Goal: Complete application form: Complete application form

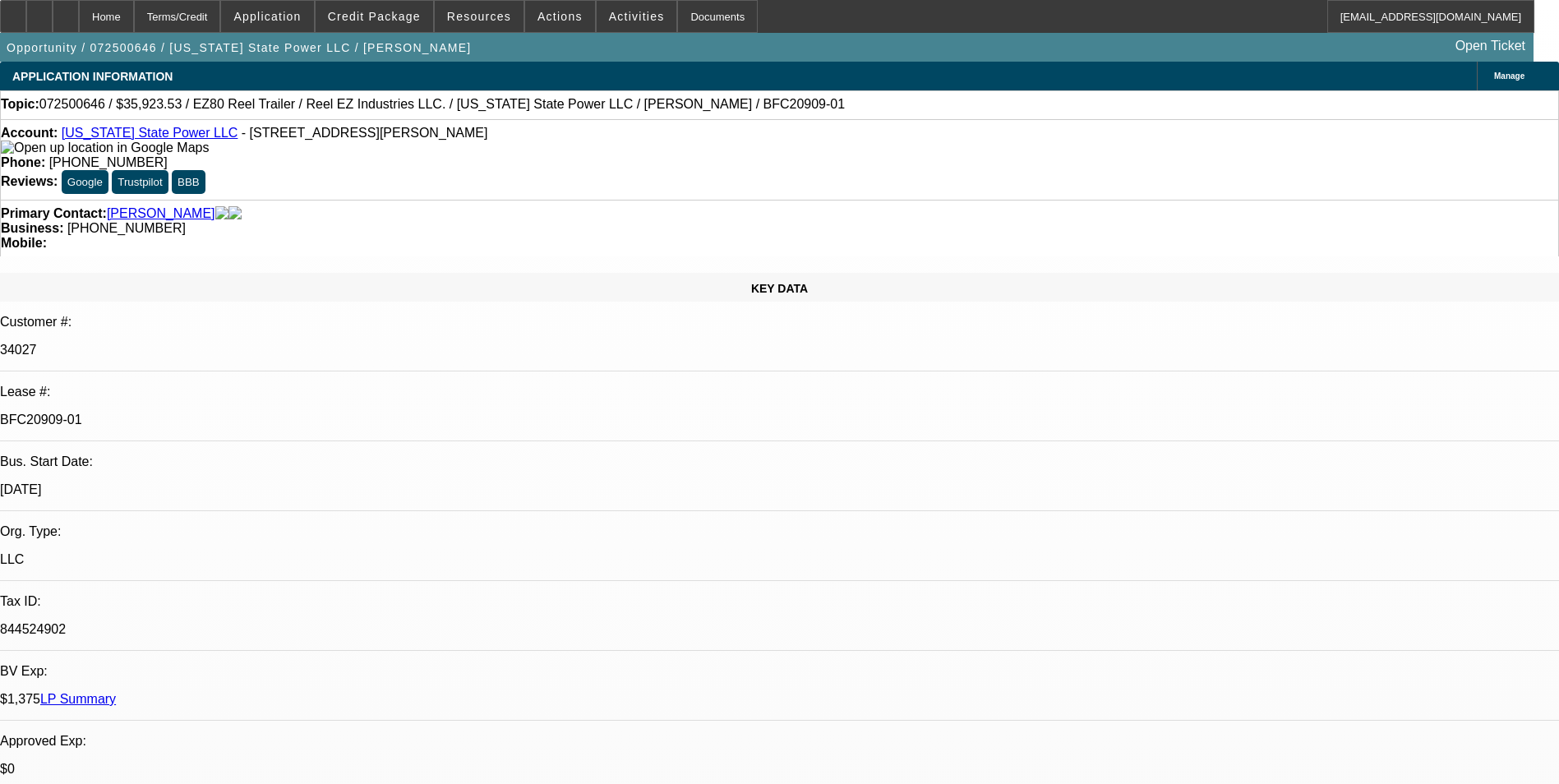
select select "0"
select select "0.1"
select select "0"
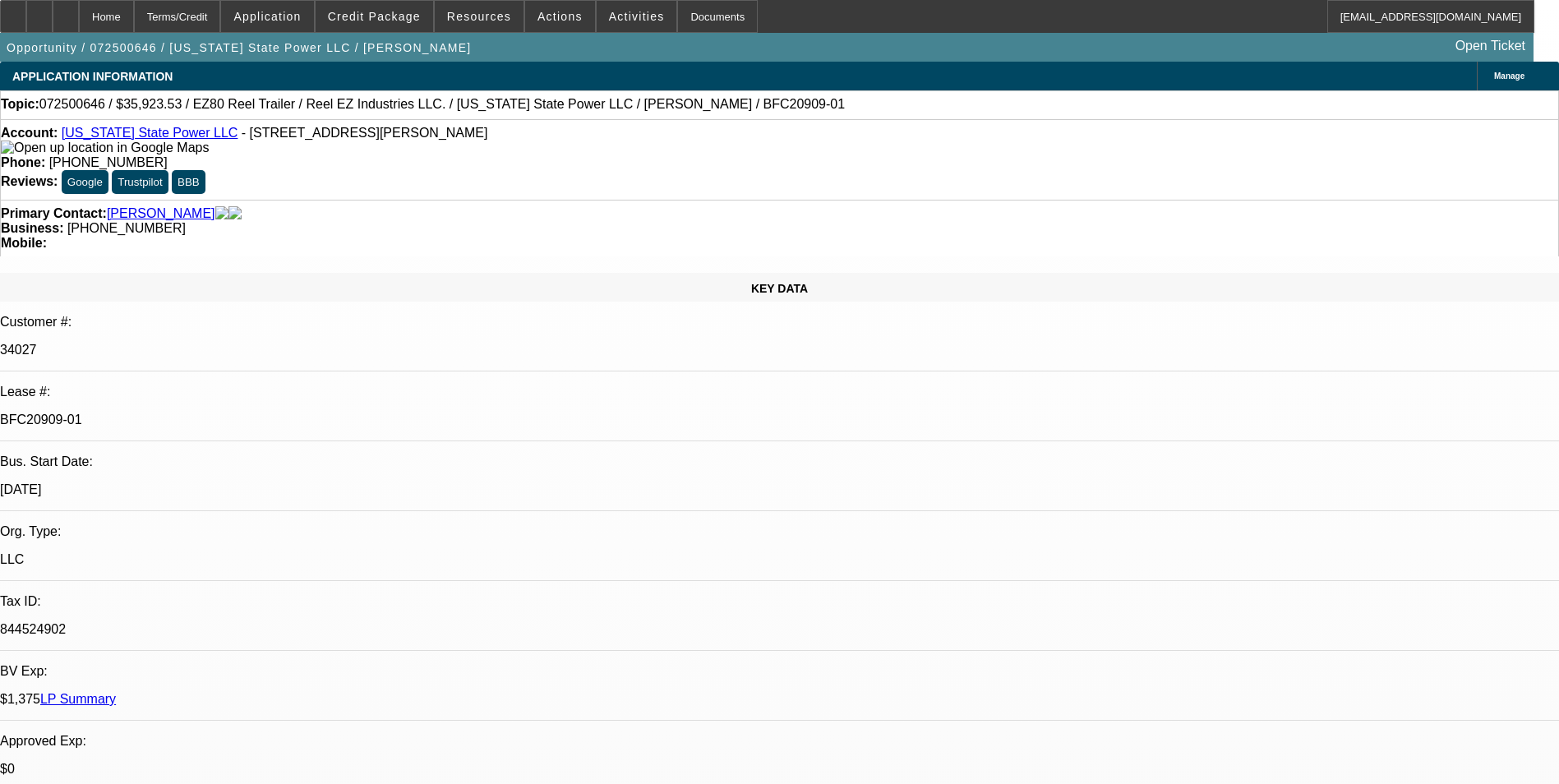
select select "0"
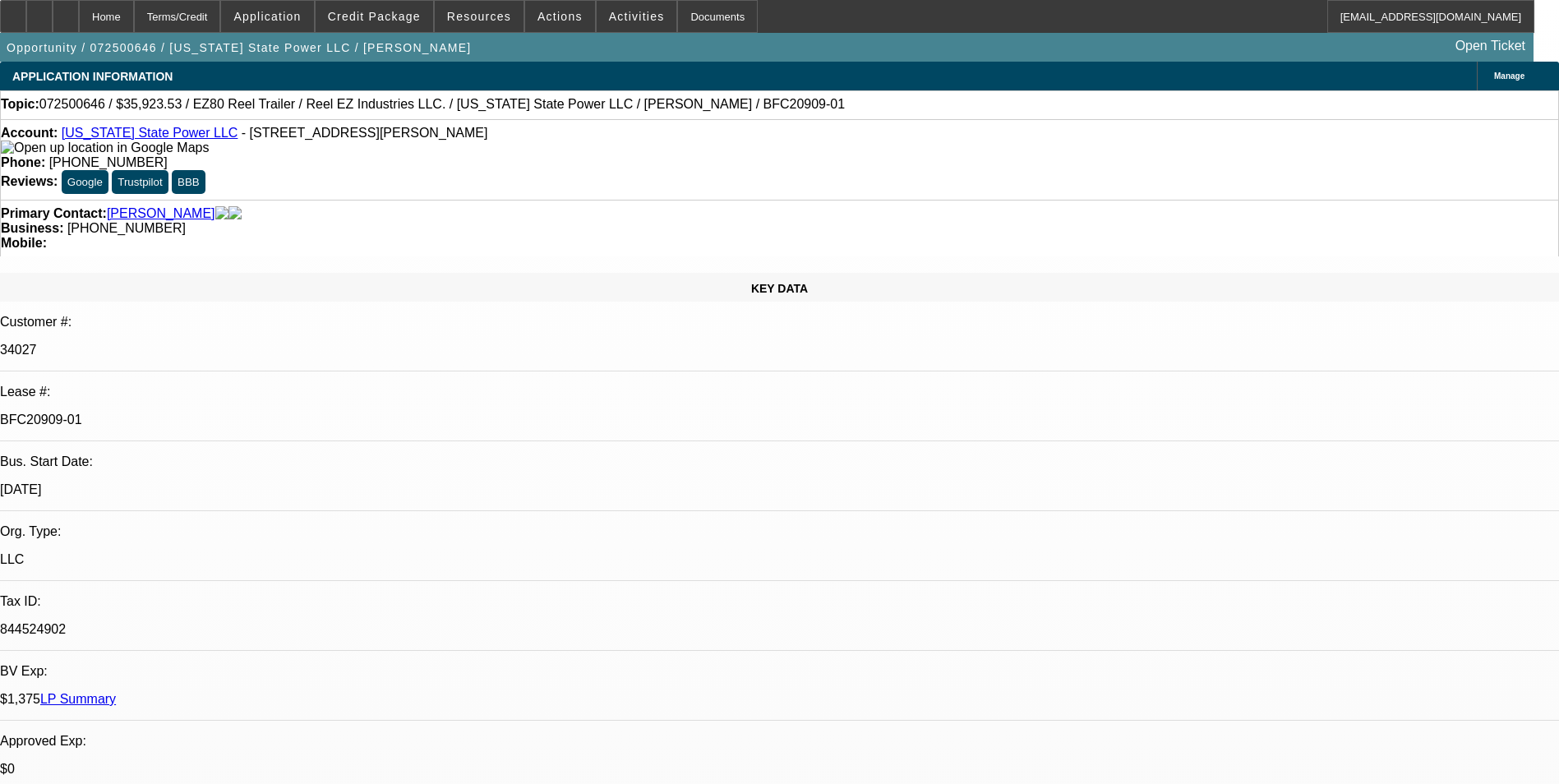
select select "0"
select select "1"
select select "4"
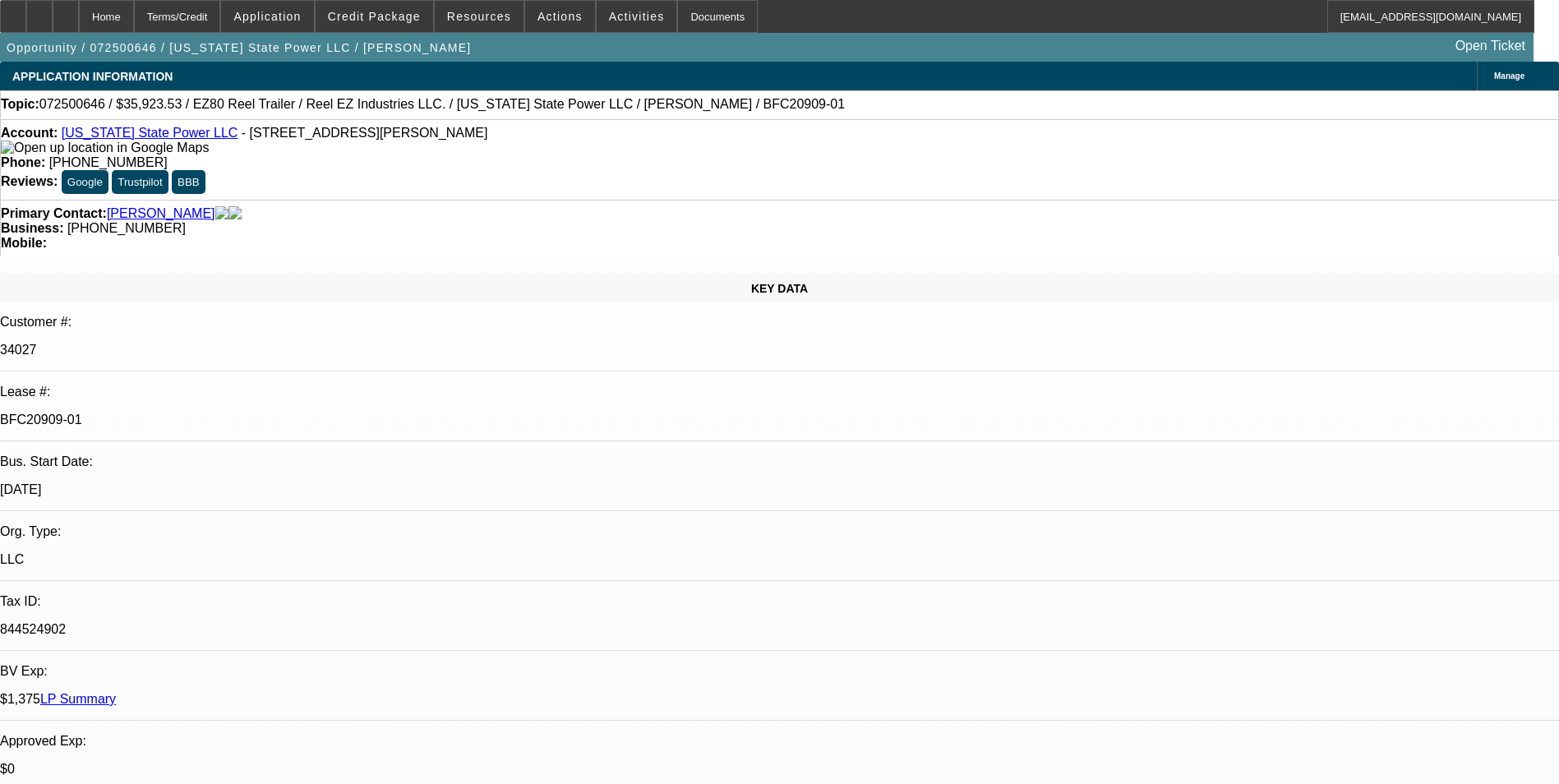
select select "1"
select select "2"
select select "1"
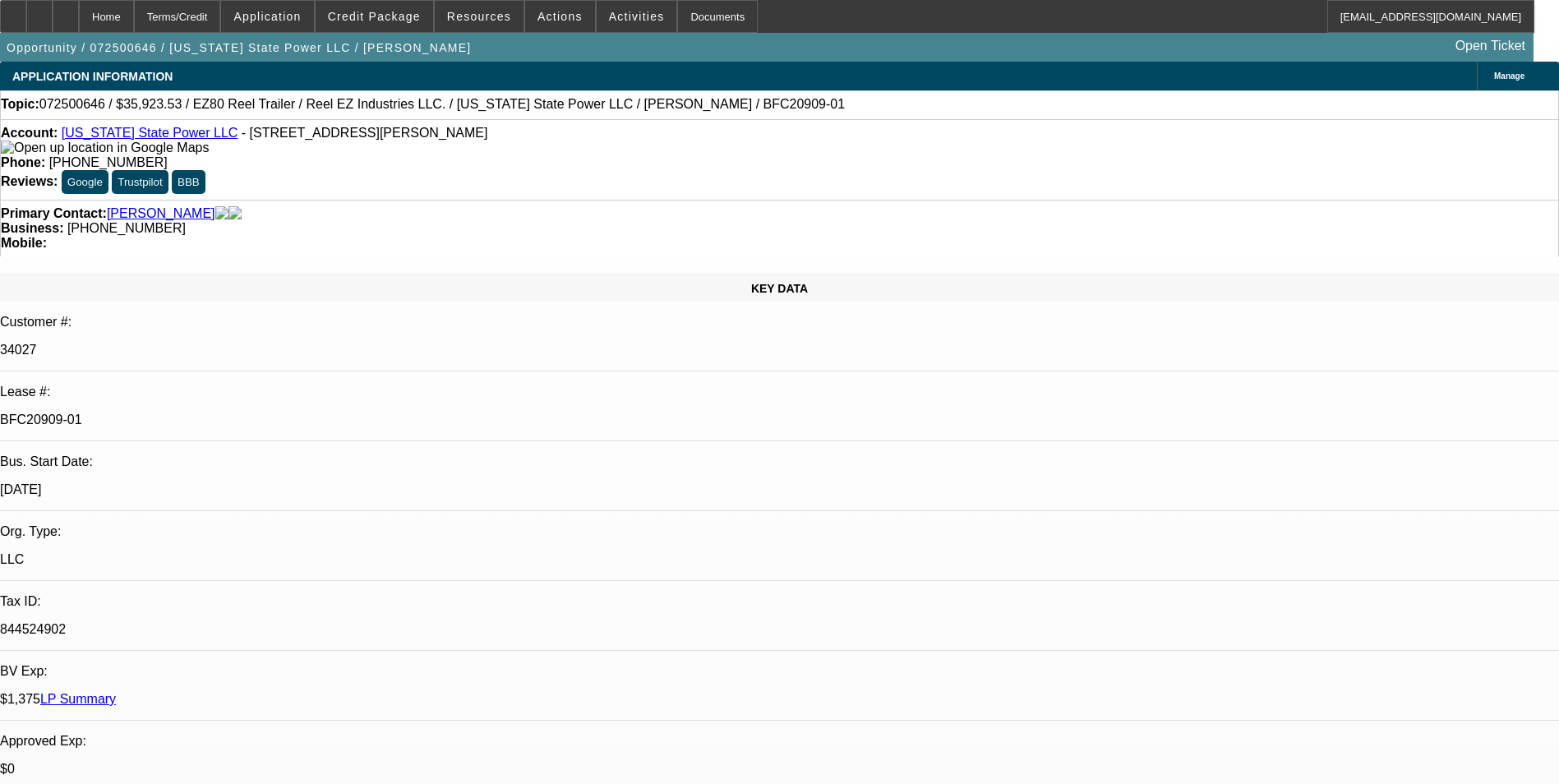
select select "2"
select select "1"
select select "2"
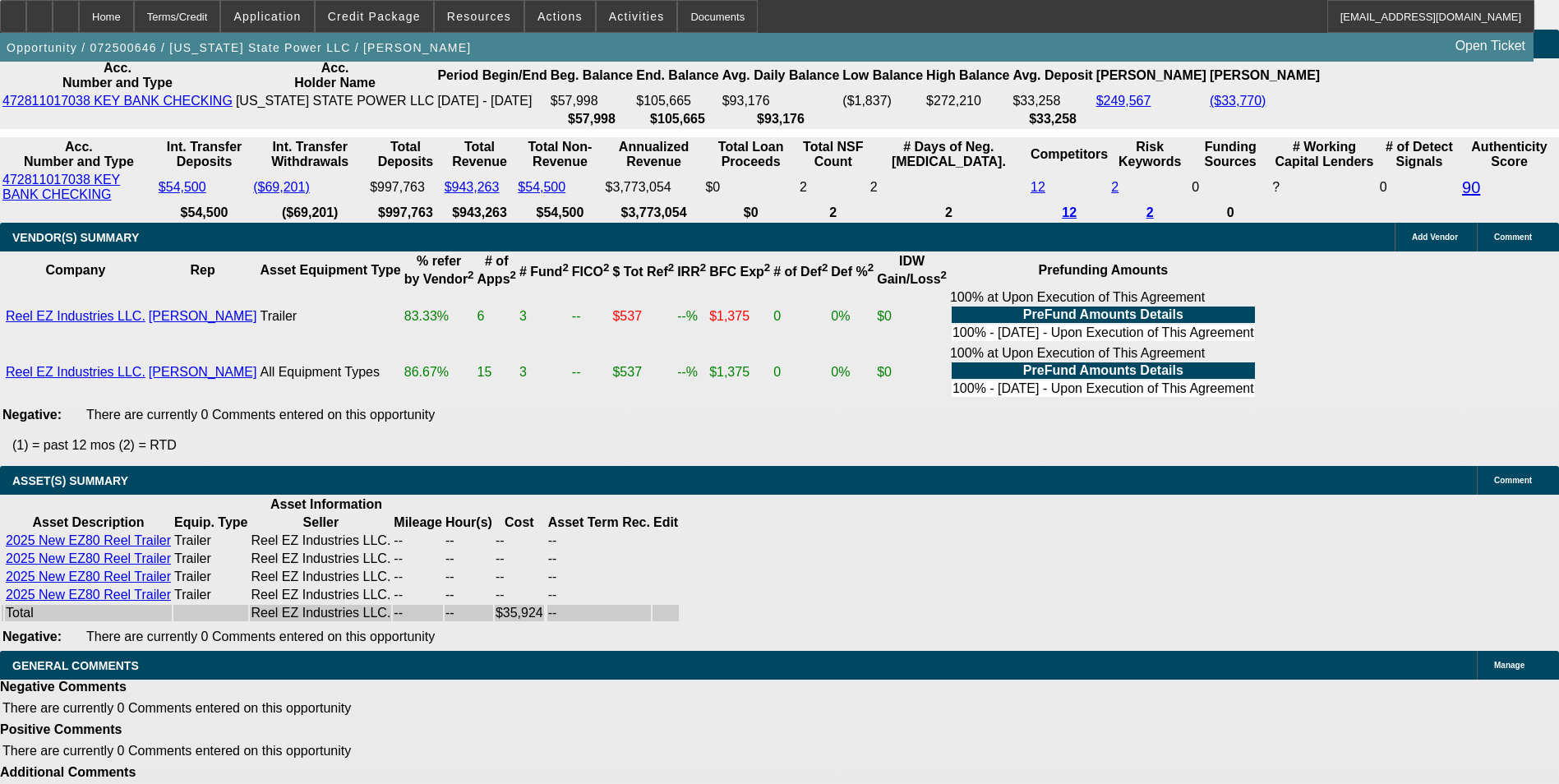
scroll to position [3286, 0]
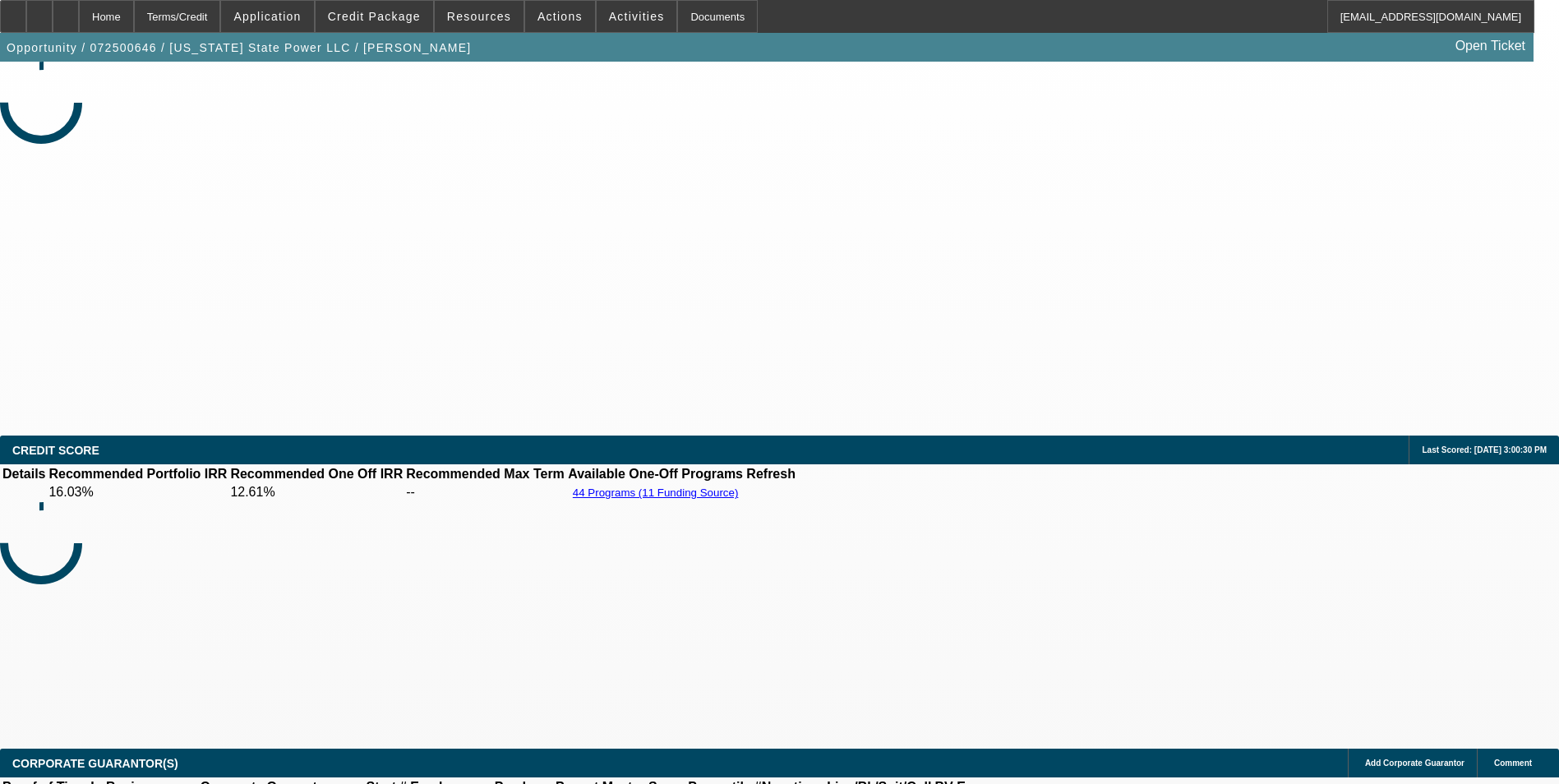
select select "0"
select select "0.1"
select select "0"
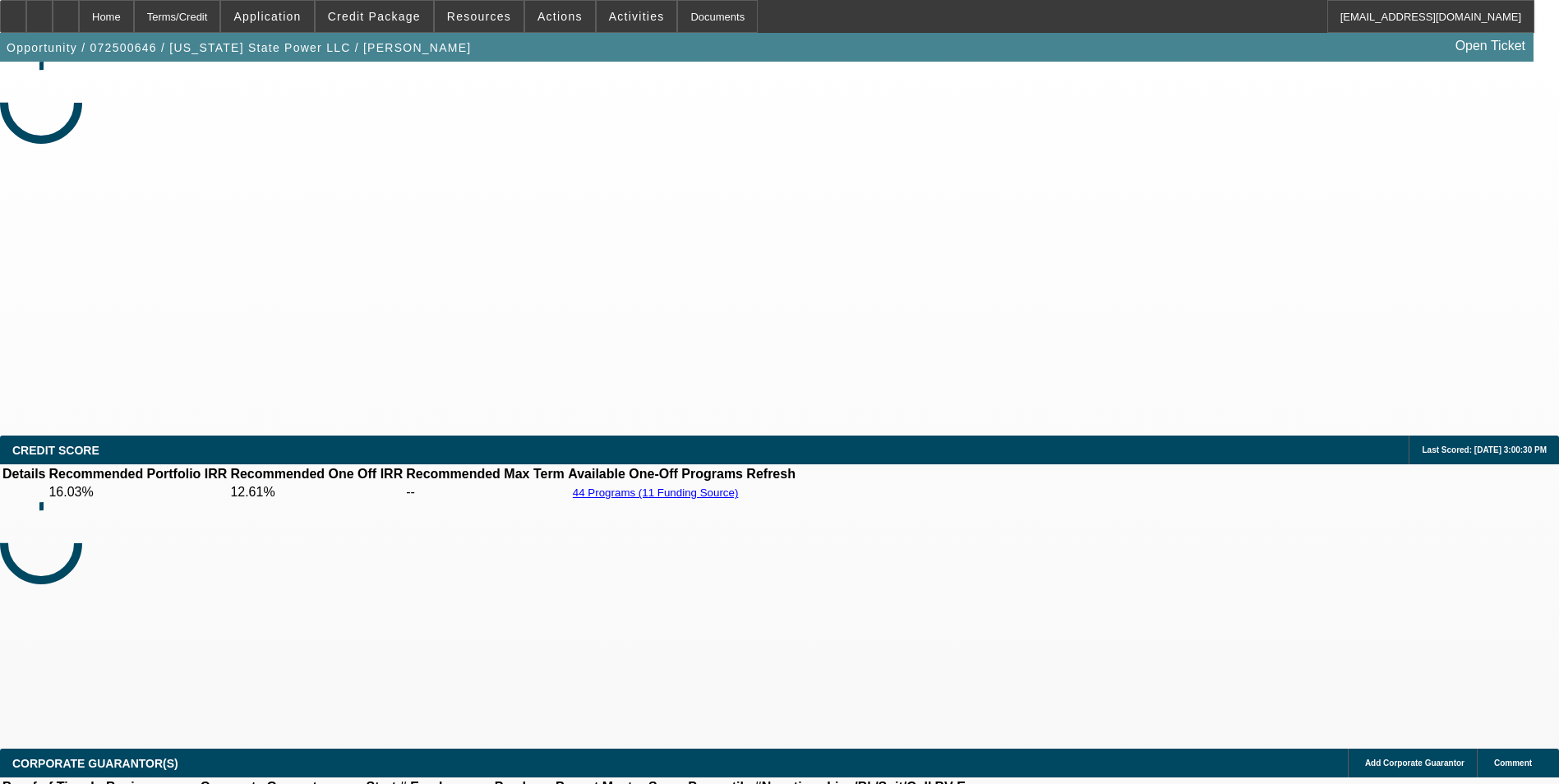
select select "0"
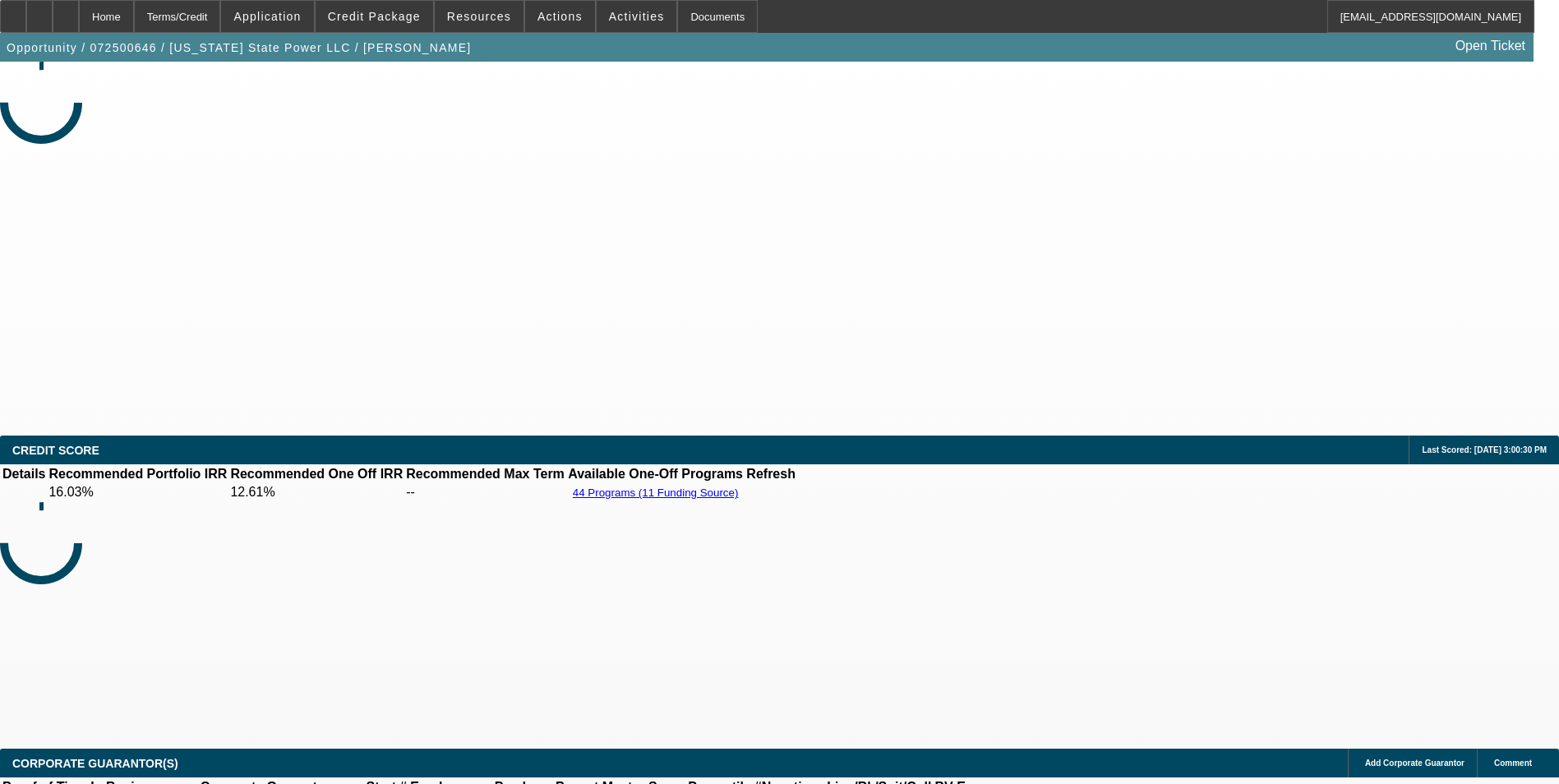
select select "0"
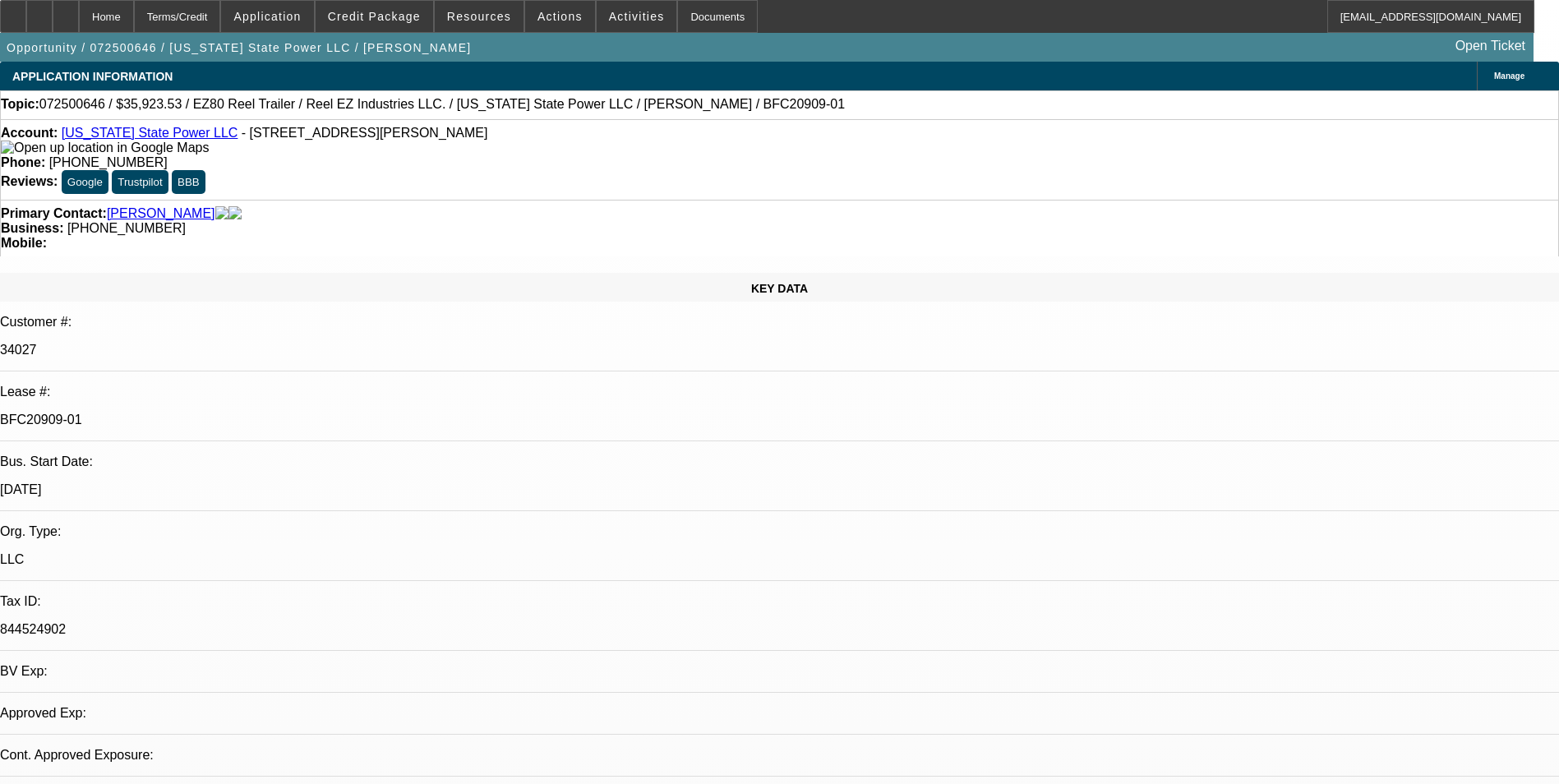
select select "1"
select select "4"
select select "1"
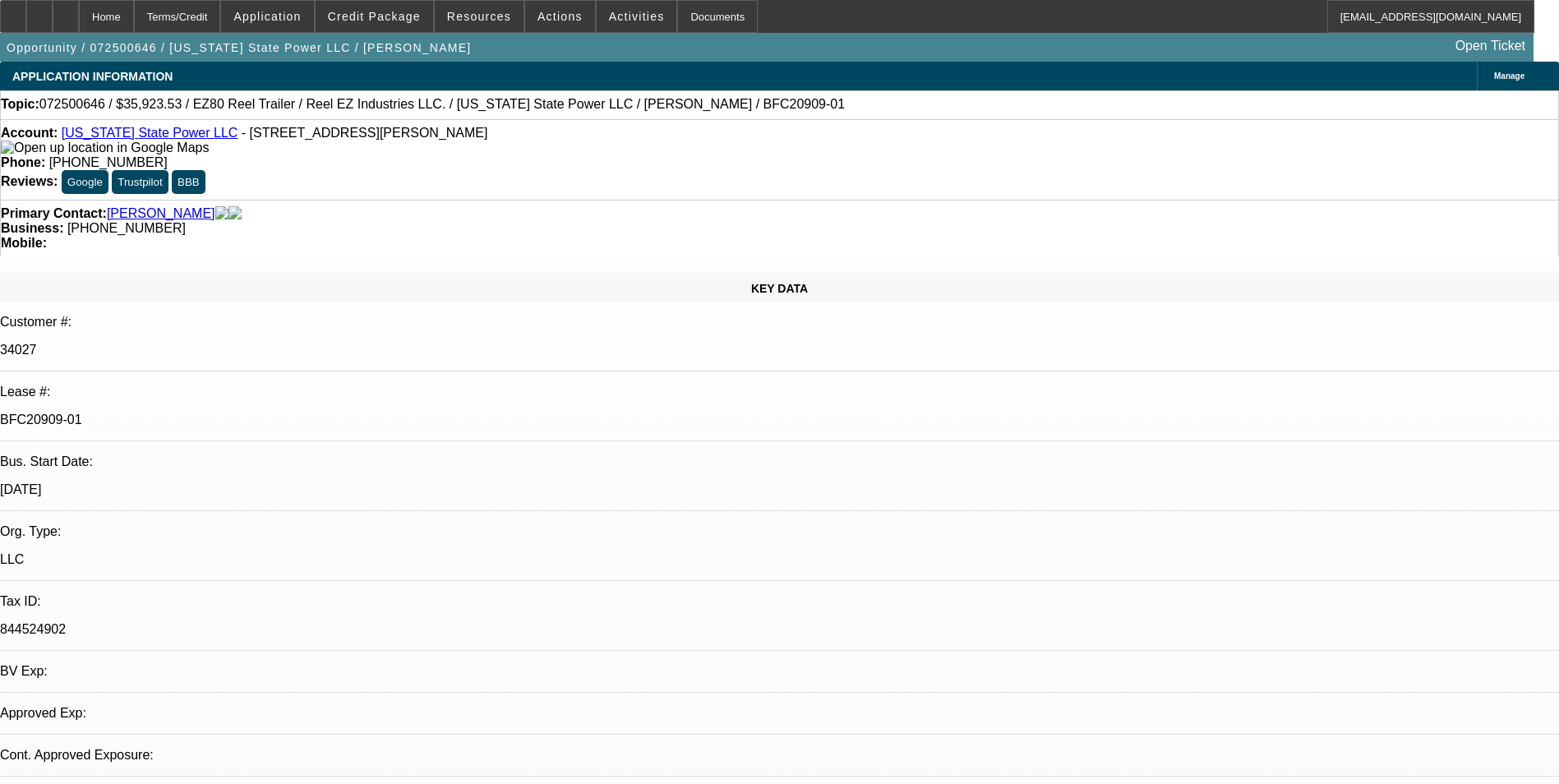
select select "2"
select select "1"
select select "2"
select select "1"
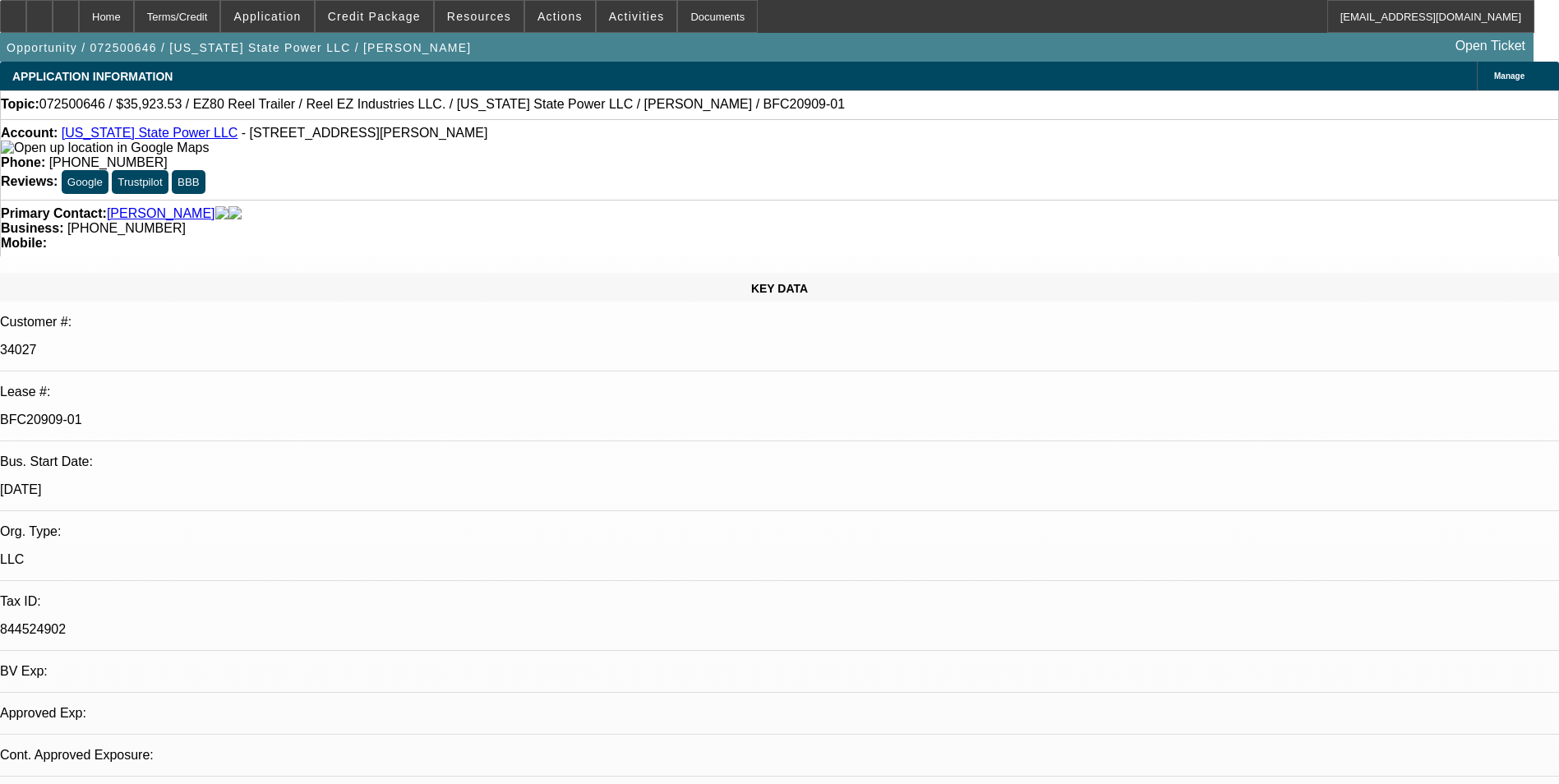
select select "1"
select select "2"
select select "0"
select select "0.1"
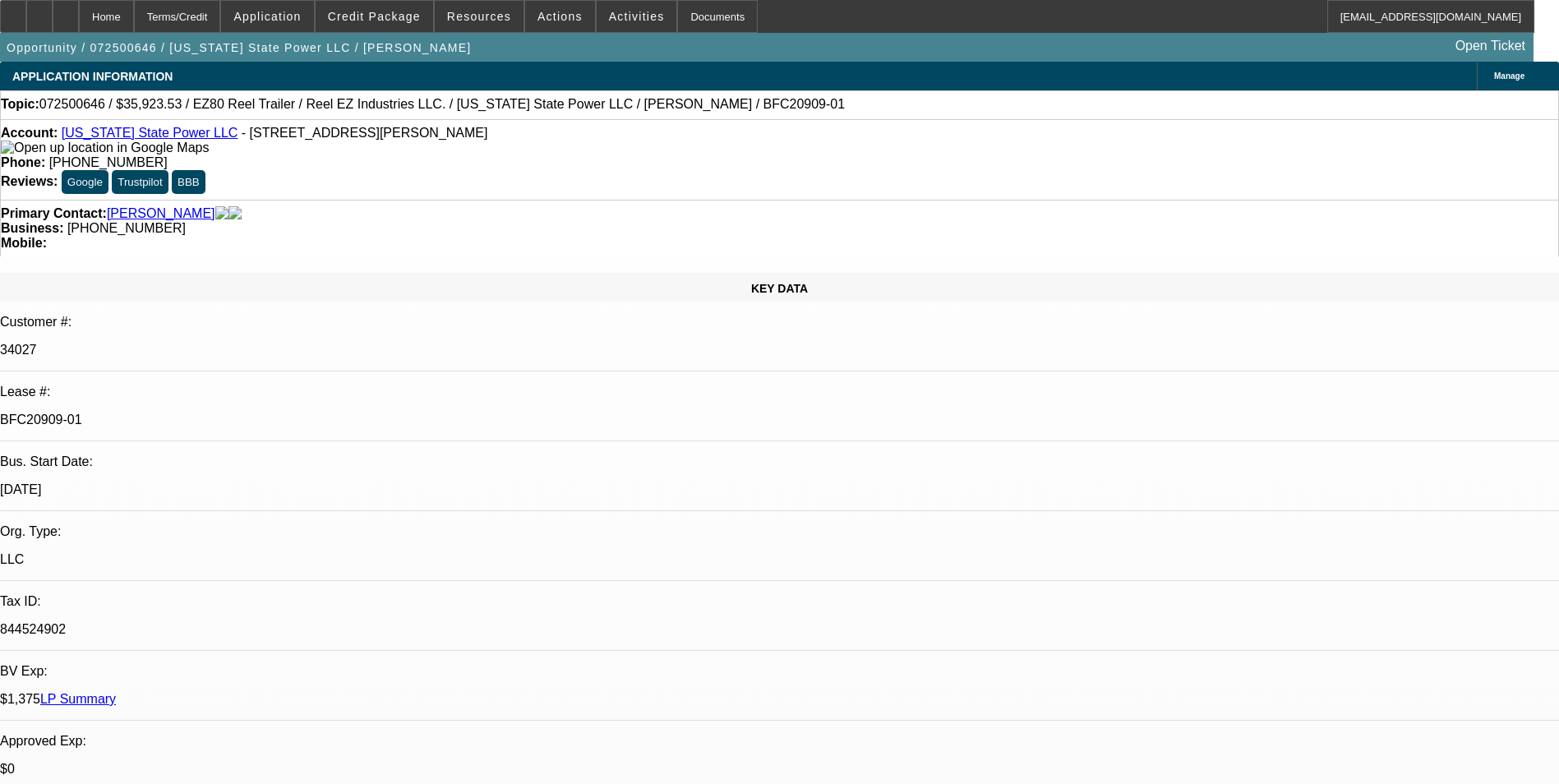
select select "0"
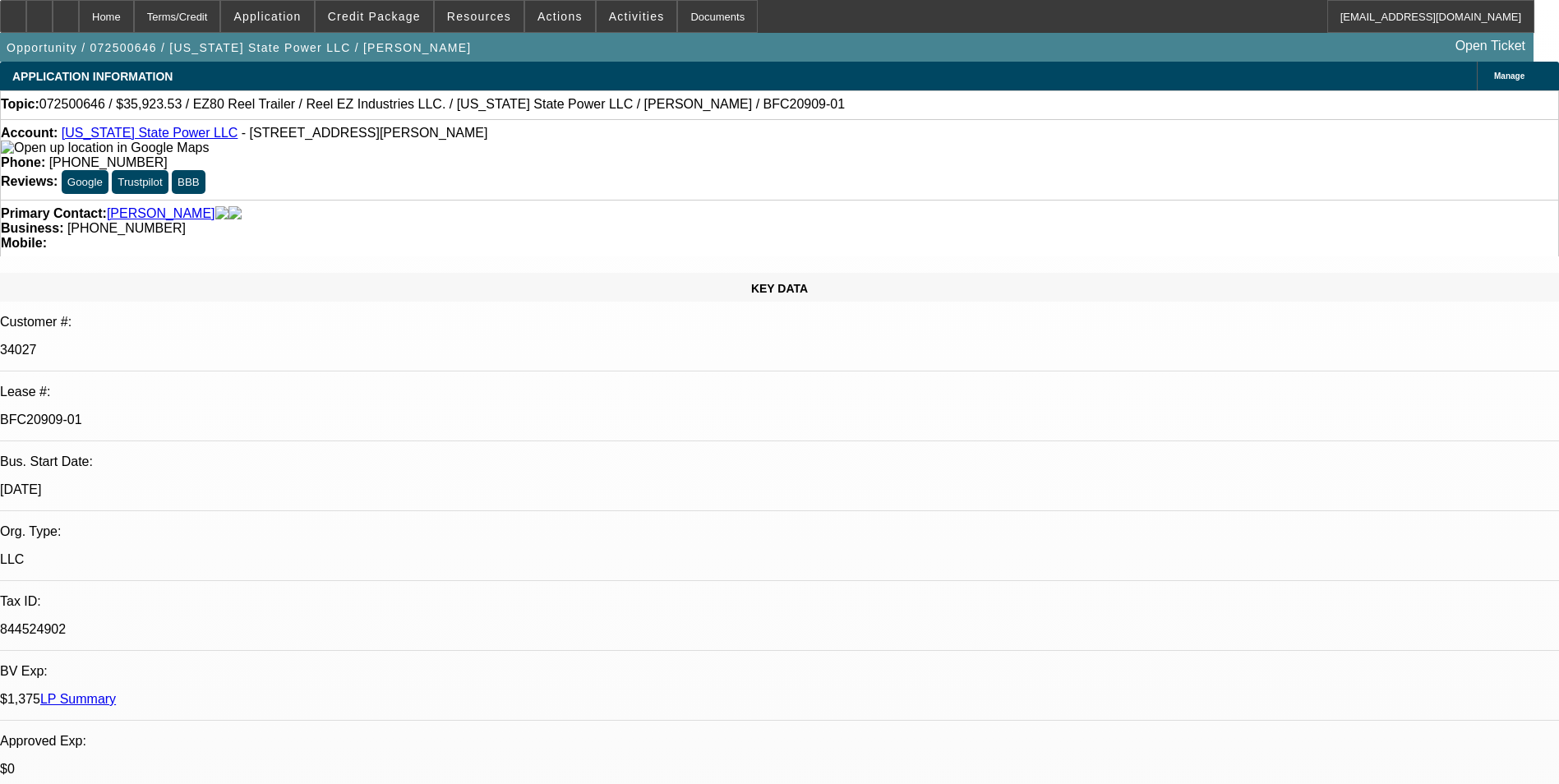
select select "0"
select select "1"
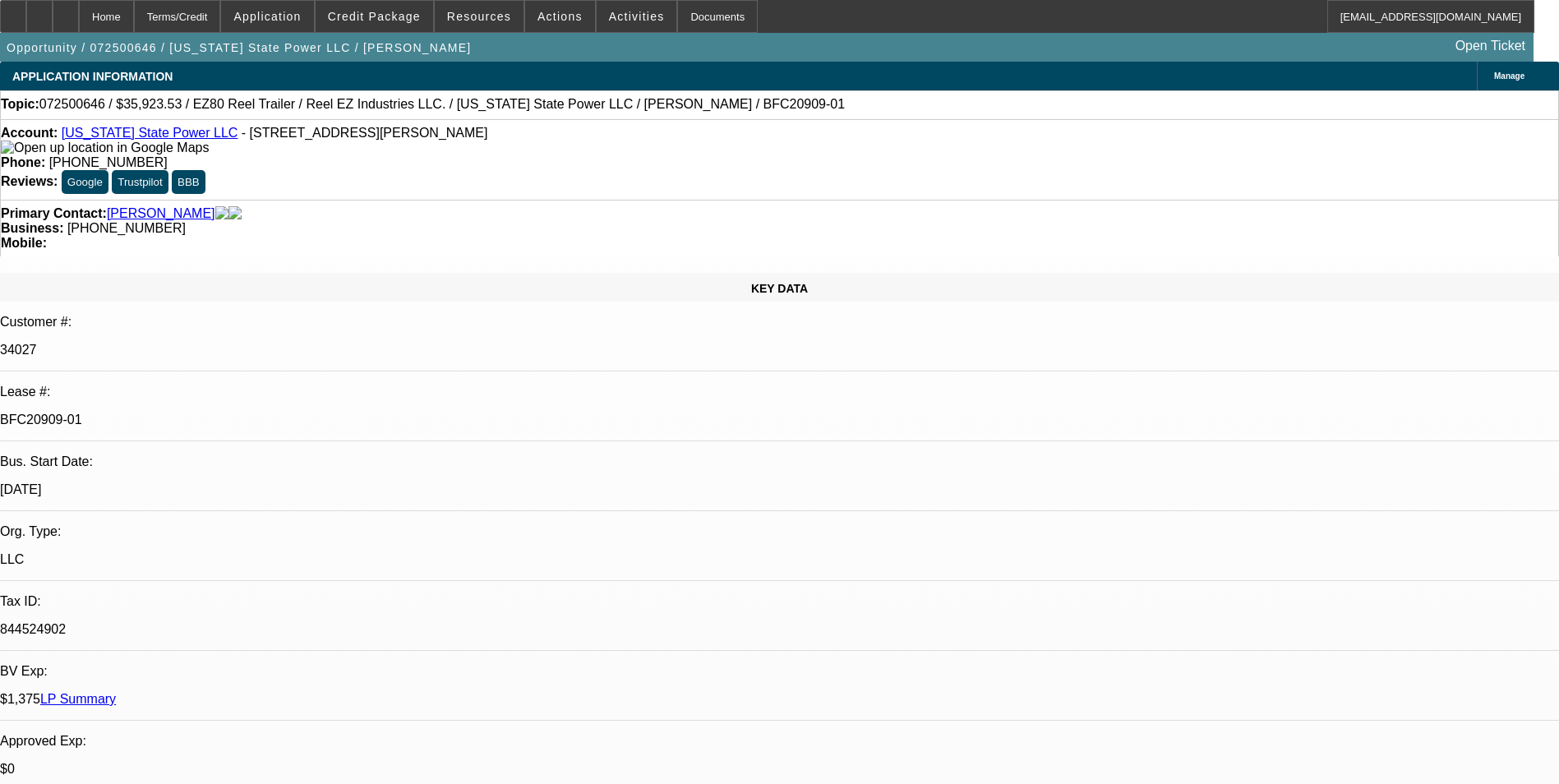
select select "1"
select select "4"
select select "1"
select select "2"
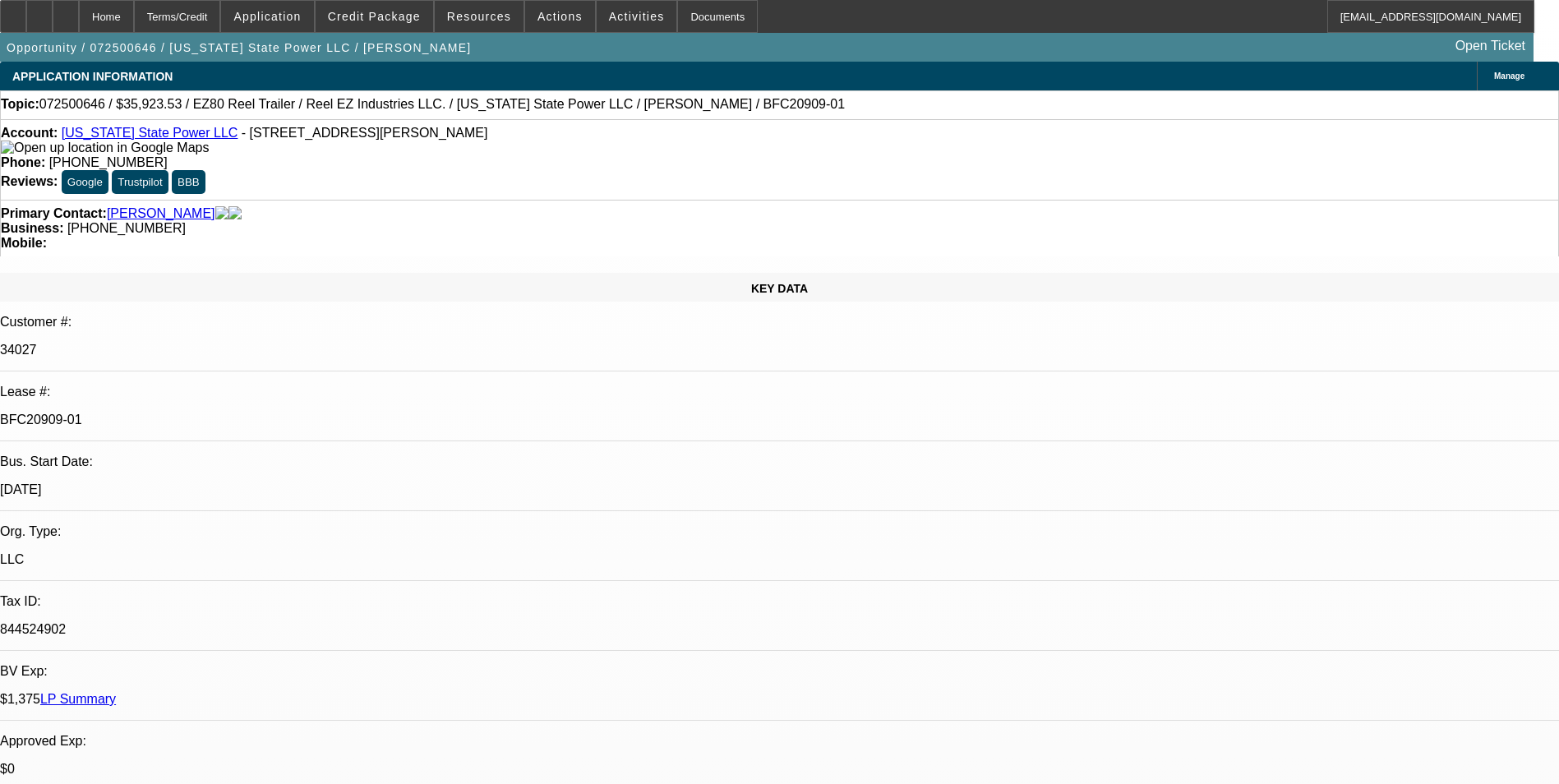
select select "1"
select select "2"
select select "1"
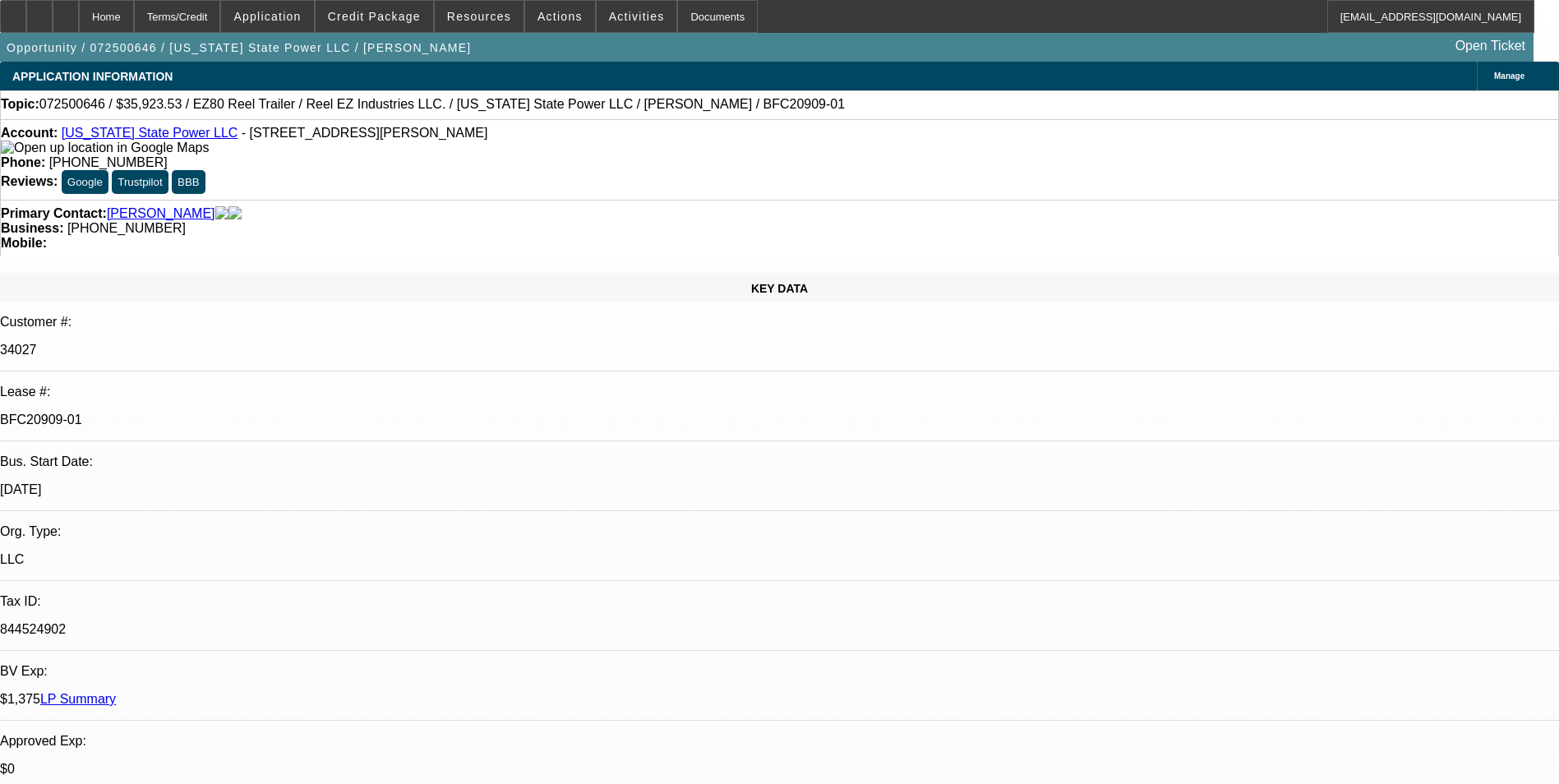
select select "2"
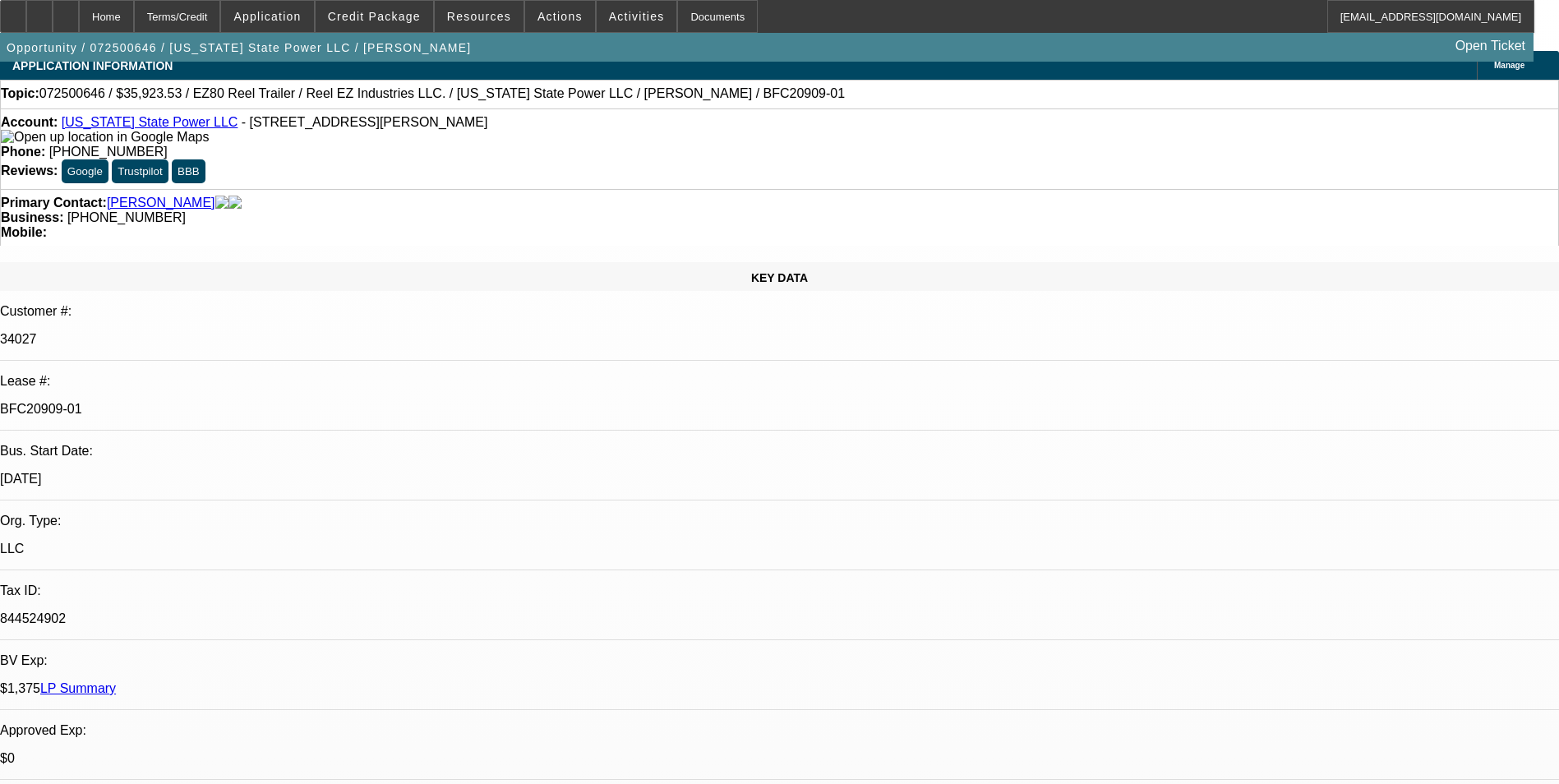
scroll to position [82, 0]
